Goal: Find specific page/section

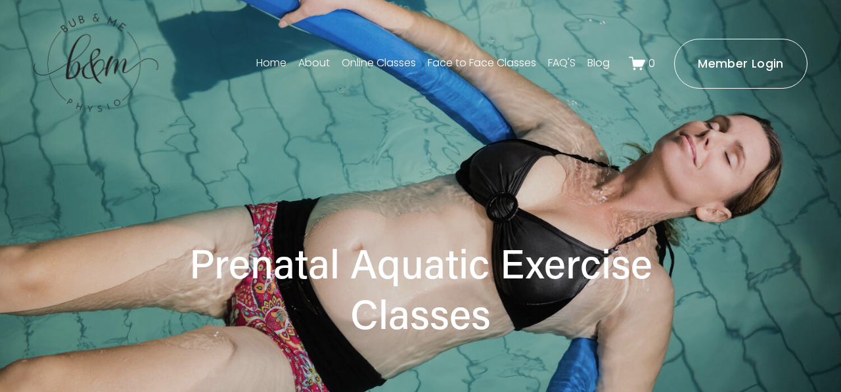
click at [501, 65] on link "Face to Face Classes" at bounding box center [482, 63] width 108 height 21
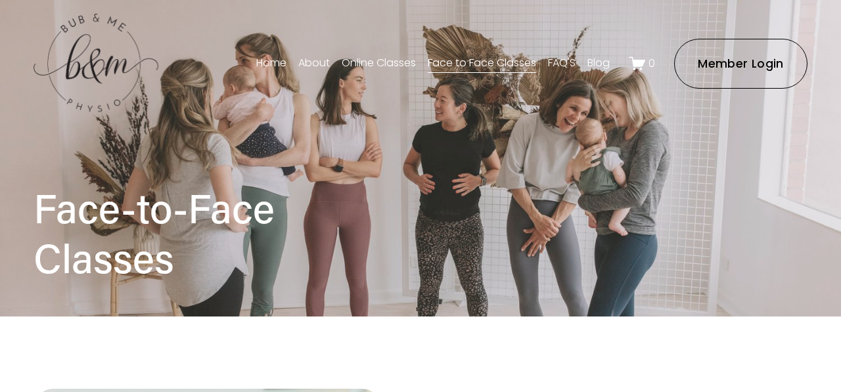
click at [317, 63] on link "About" at bounding box center [314, 63] width 32 height 21
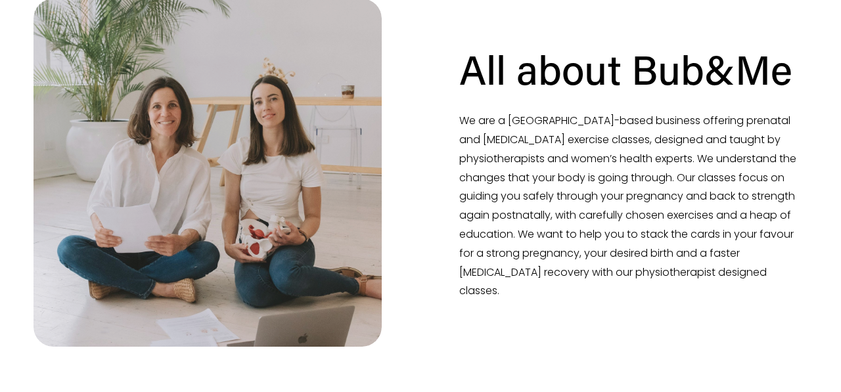
scroll to position [297, 0]
